Goal: Task Accomplishment & Management: Manage account settings

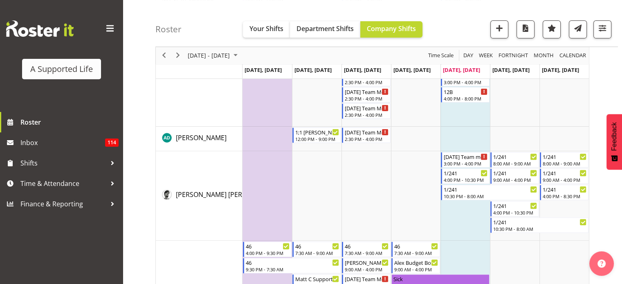
scroll to position [286, 0]
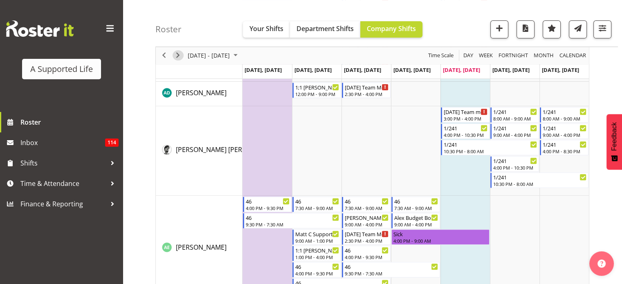
click at [173, 58] on span "Next" at bounding box center [178, 56] width 10 height 10
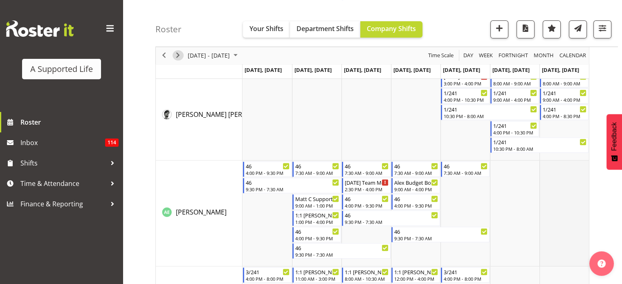
scroll to position [245, 0]
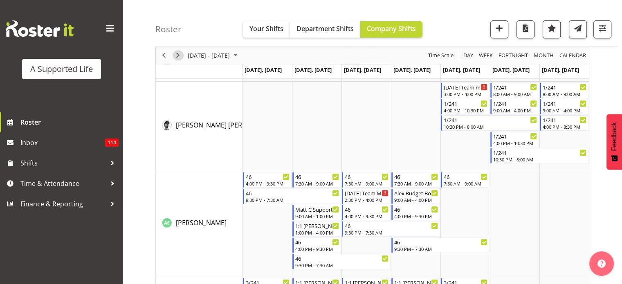
click at [178, 56] on span "Next" at bounding box center [178, 56] width 10 height 10
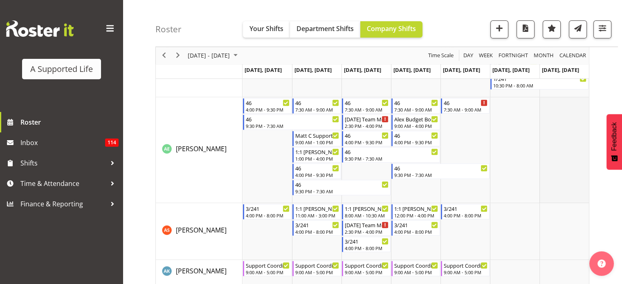
scroll to position [327, 0]
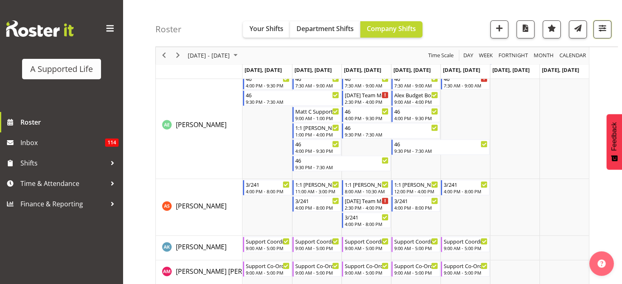
click at [602, 30] on span "button" at bounding box center [602, 28] width 11 height 11
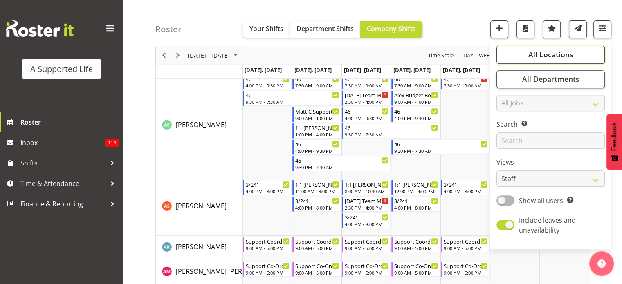
click at [563, 55] on span "All Locations" at bounding box center [550, 55] width 45 height 10
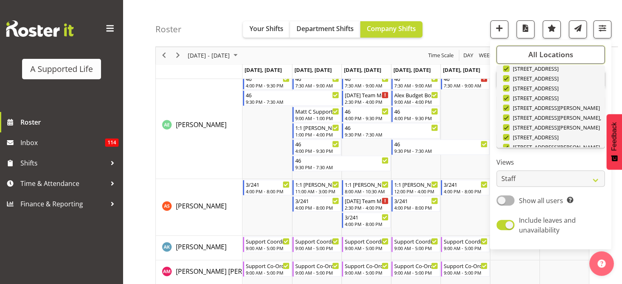
scroll to position [245, 0]
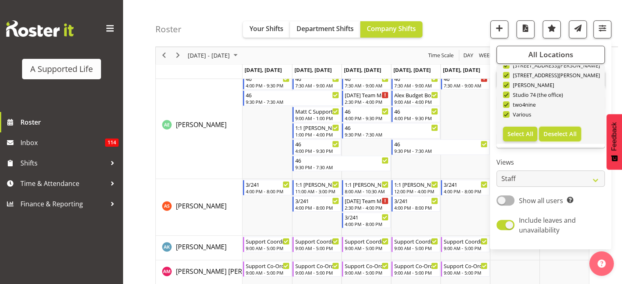
click at [552, 132] on span "Deselect All" at bounding box center [560, 134] width 33 height 8
checkbox input "false"
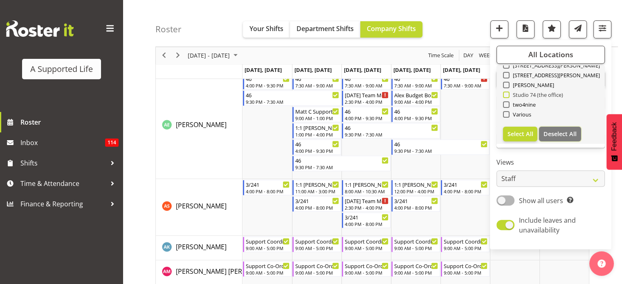
checkbox input "false"
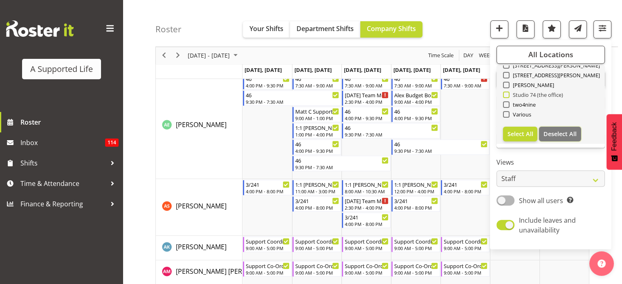
checkbox input "false"
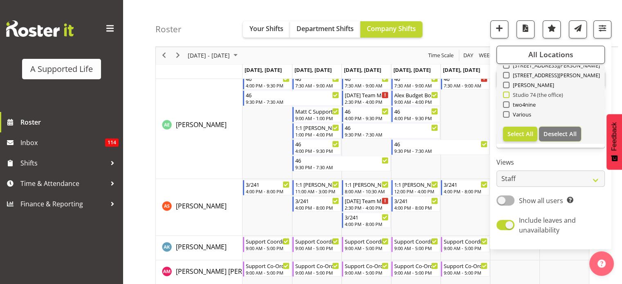
checkbox input "false"
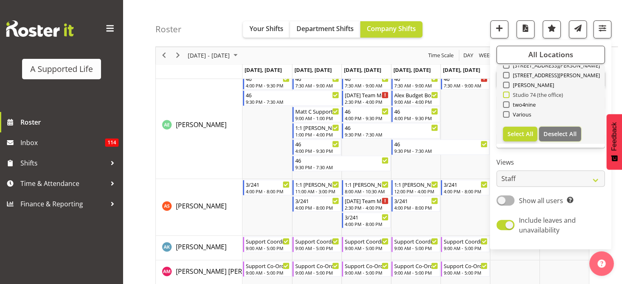
checkbox input "false"
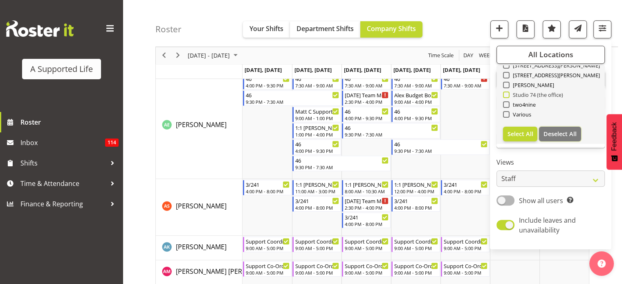
checkbox input "false"
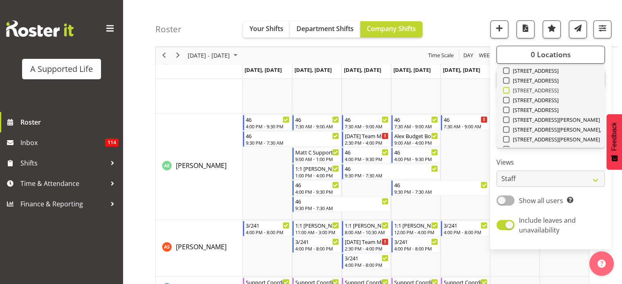
scroll to position [164, 0]
click at [509, 118] on span at bounding box center [506, 118] width 7 height 7
click at [508, 118] on input "[STREET_ADDRESS][PERSON_NAME]," at bounding box center [505, 117] width 5 height 5
checkbox input "true"
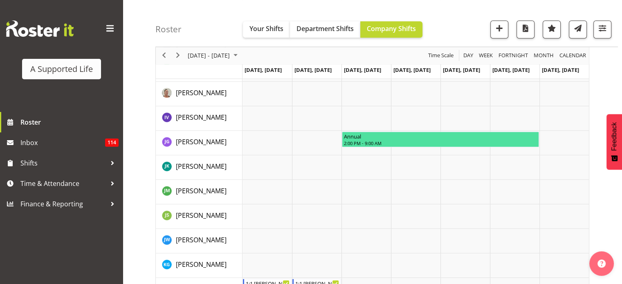
scroll to position [614, 0]
